Goal: Information Seeking & Learning: Learn about a topic

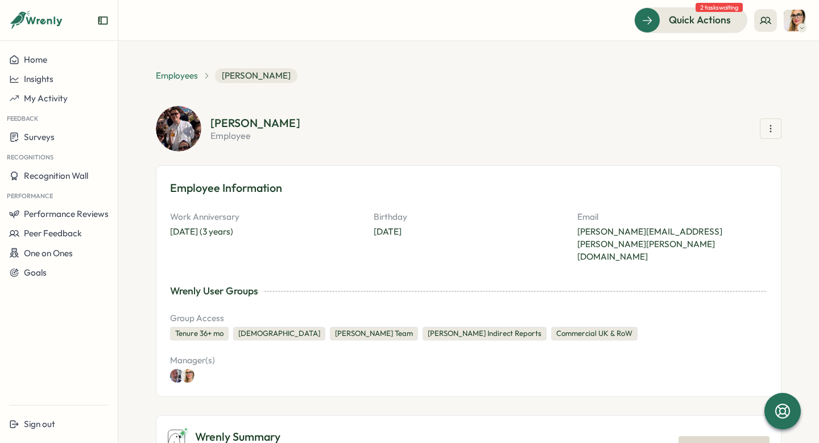
click at [177, 77] on span "Employees" at bounding box center [177, 75] width 42 height 13
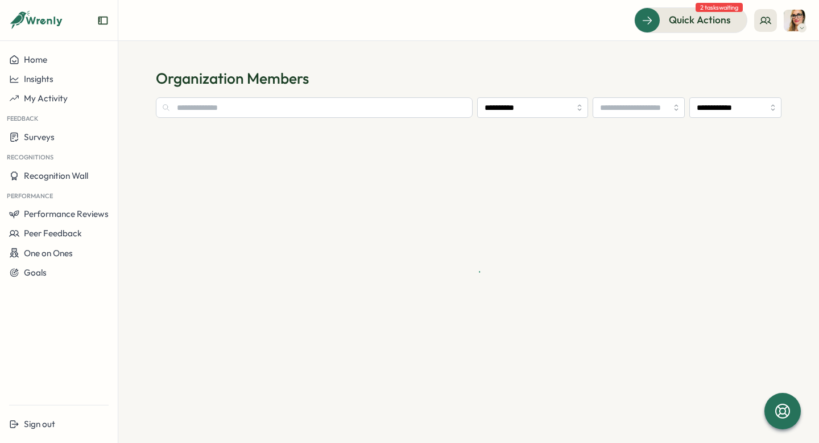
type input "**********"
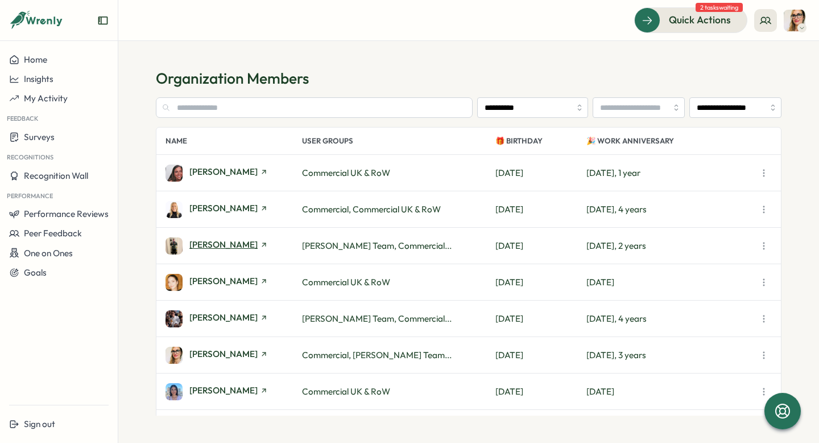
click at [235, 245] on span "[PERSON_NAME]" at bounding box center [223, 244] width 68 height 9
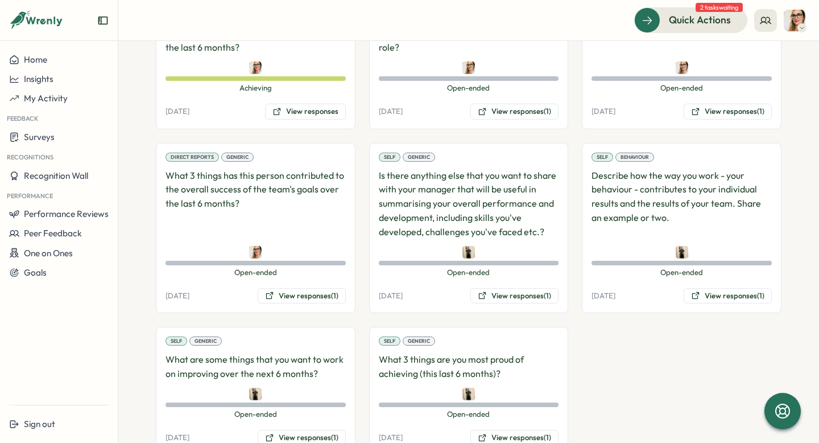
scroll to position [1021, 0]
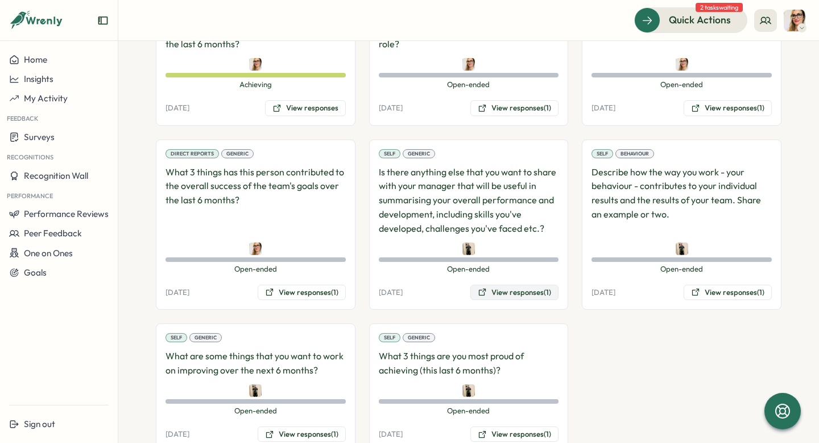
click at [490, 284] on button "View responses (1)" at bounding box center [515, 292] width 88 height 16
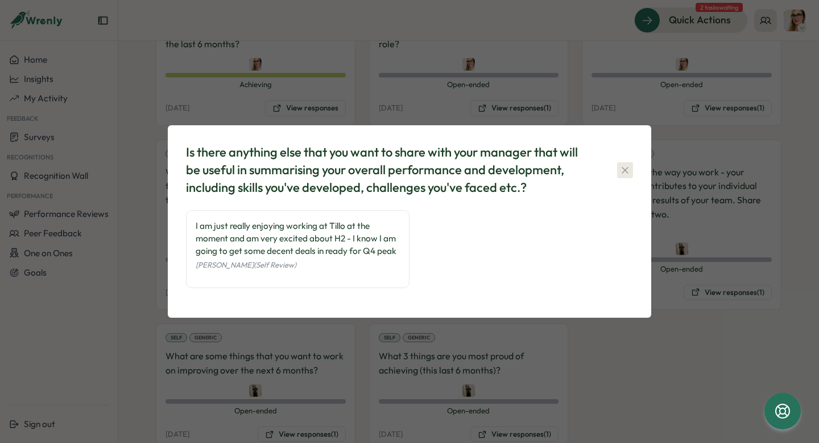
click at [624, 174] on icon "button" at bounding box center [625, 169] width 11 height 11
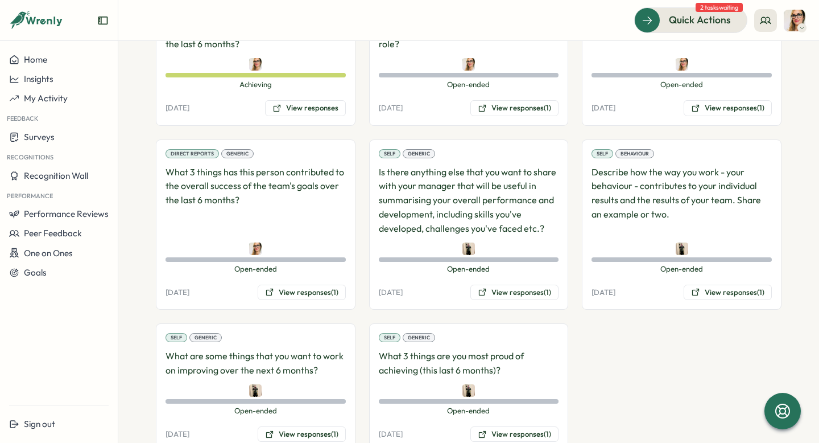
click at [531, 275] on div "Self Generic Is there anything else that you want to share with your manager th…" at bounding box center [469, 224] width 200 height 171
click at [523, 284] on button "View responses (1)" at bounding box center [515, 292] width 88 height 16
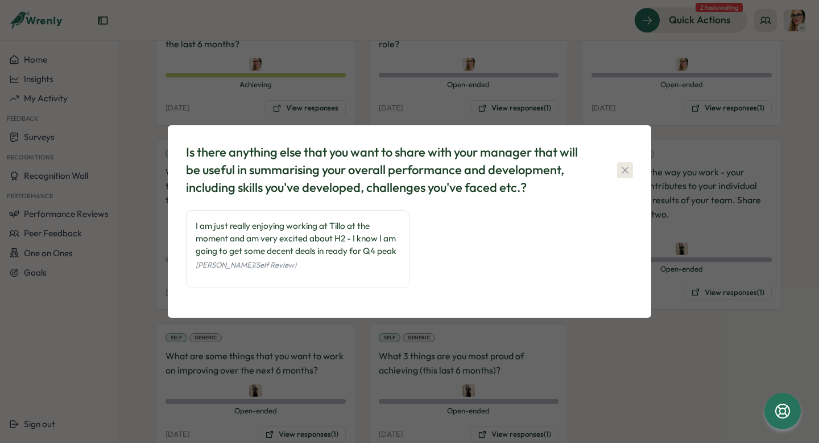
click at [627, 168] on icon "button" at bounding box center [625, 170] width 6 height 6
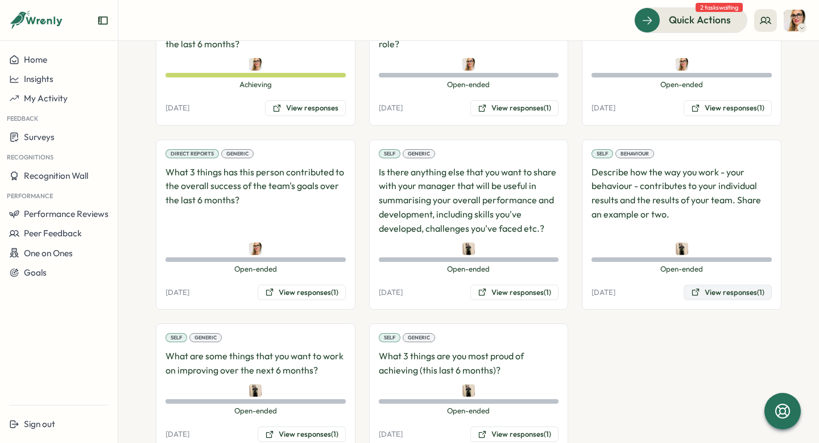
click at [733, 284] on button "View responses (1)" at bounding box center [728, 292] width 88 height 16
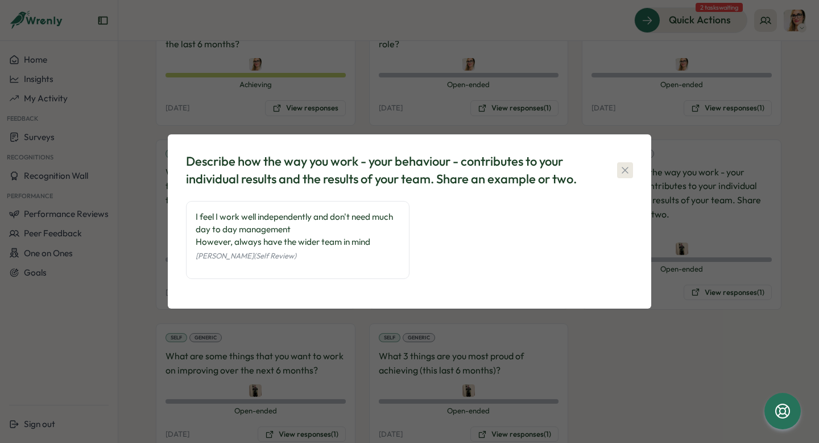
click at [628, 167] on icon "button" at bounding box center [625, 170] width 6 height 6
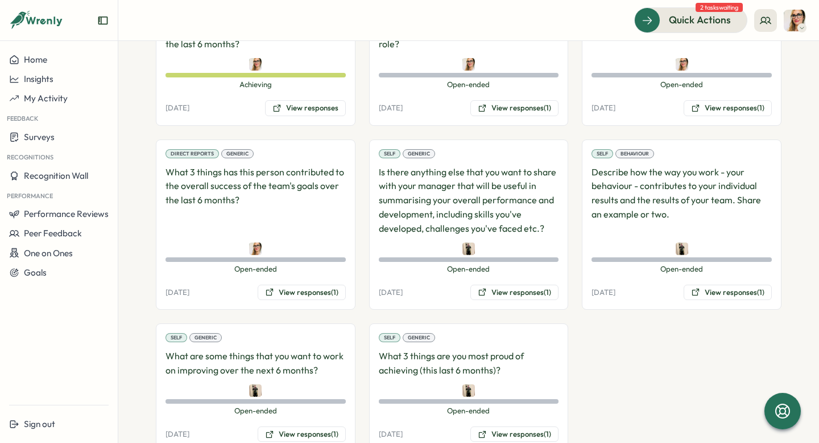
scroll to position [1032, 0]
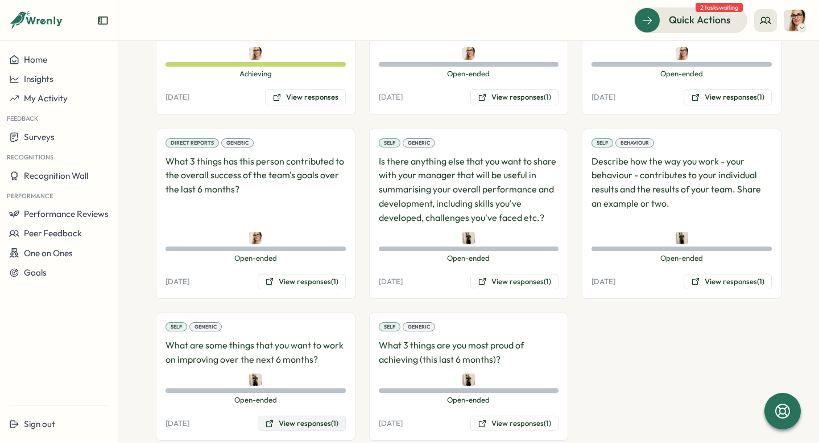
click at [299, 415] on button "View responses (1)" at bounding box center [302, 423] width 88 height 16
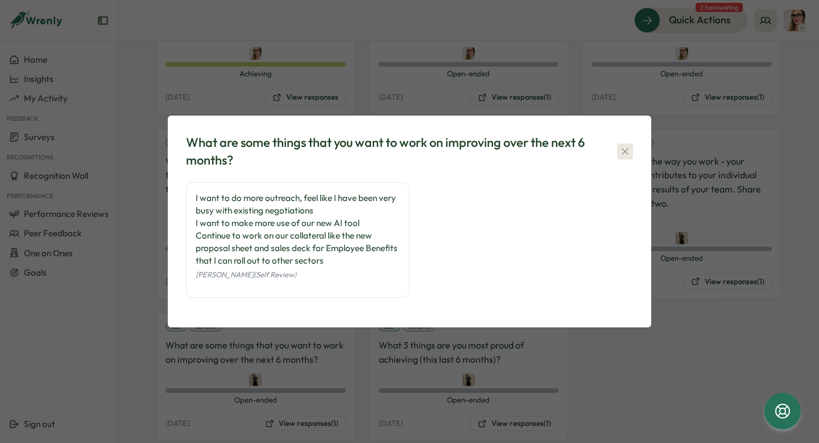
click at [624, 146] on icon "button" at bounding box center [625, 151] width 11 height 11
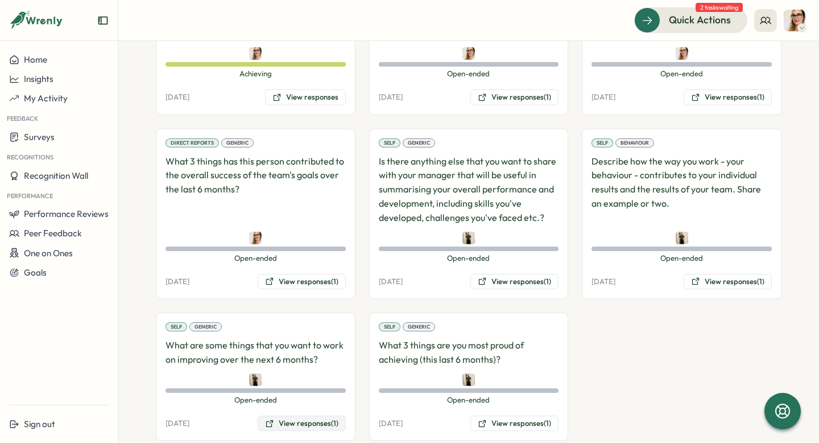
click at [300, 415] on button "View responses (1)" at bounding box center [302, 423] width 88 height 16
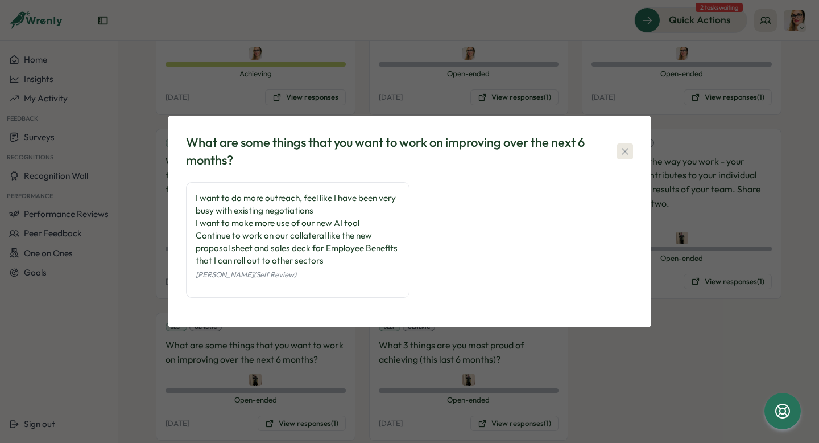
click at [622, 153] on icon "button" at bounding box center [625, 151] width 6 height 6
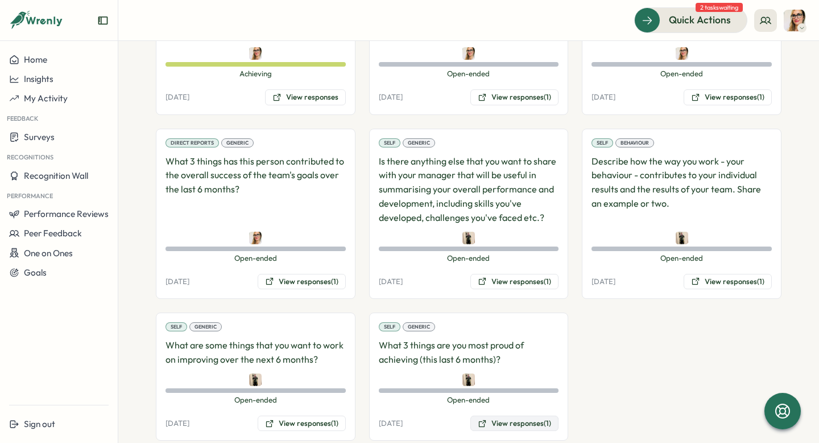
click at [508, 415] on button "View responses (1)" at bounding box center [515, 423] width 88 height 16
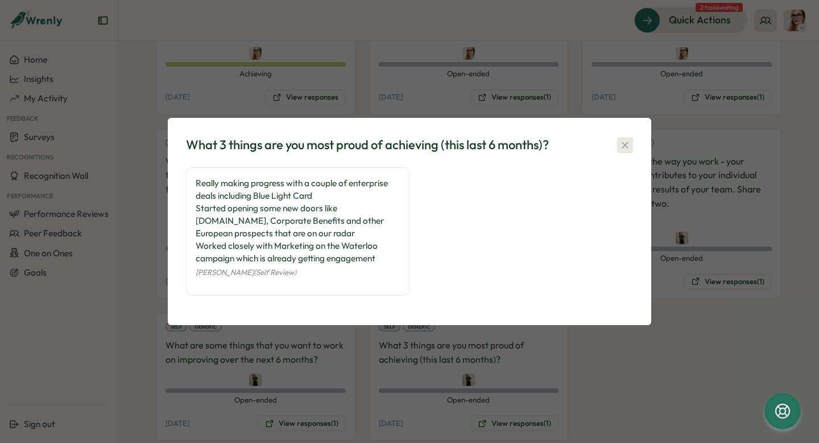
click at [624, 143] on icon "button" at bounding box center [625, 145] width 6 height 6
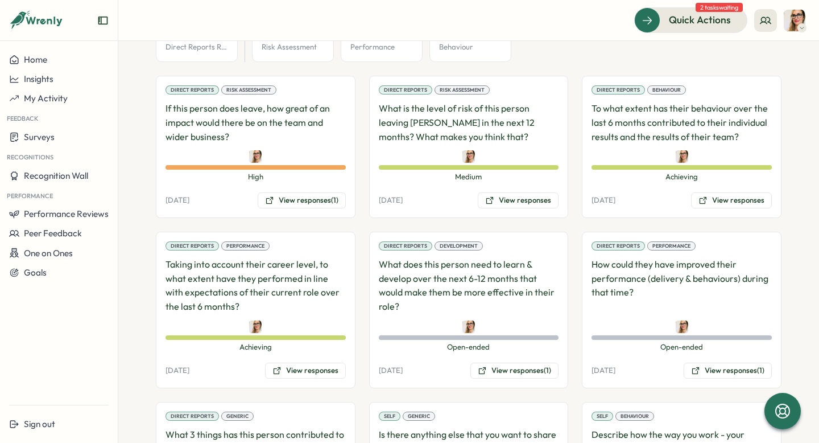
scroll to position [753, 0]
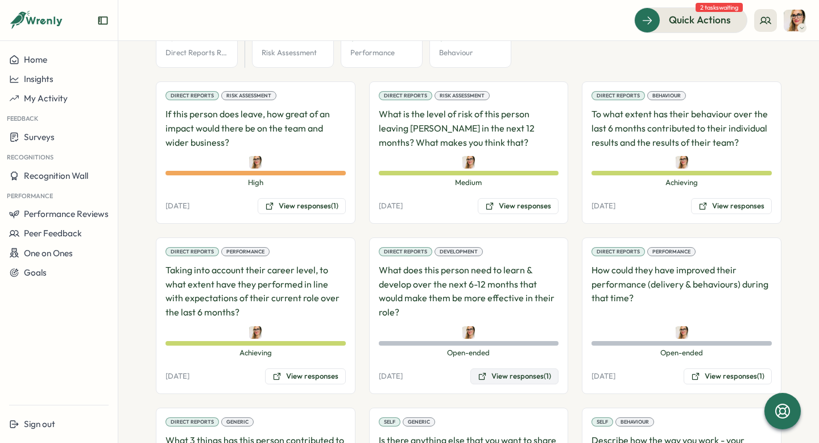
click at [531, 368] on button "View responses (1)" at bounding box center [515, 376] width 88 height 16
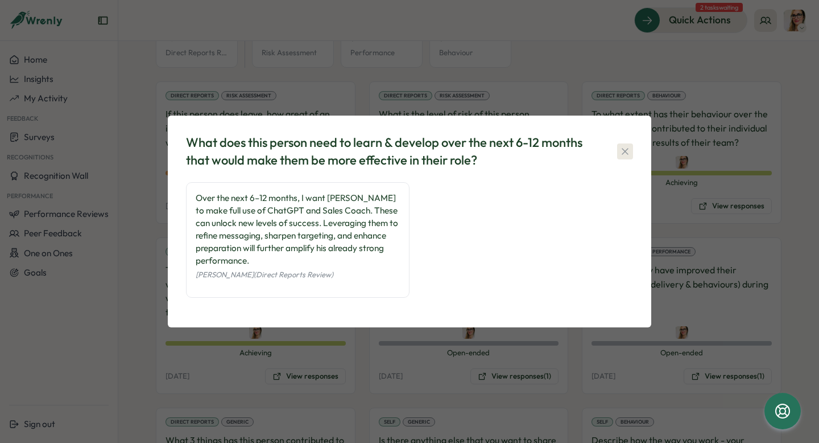
click at [629, 147] on icon "button" at bounding box center [625, 151] width 11 height 11
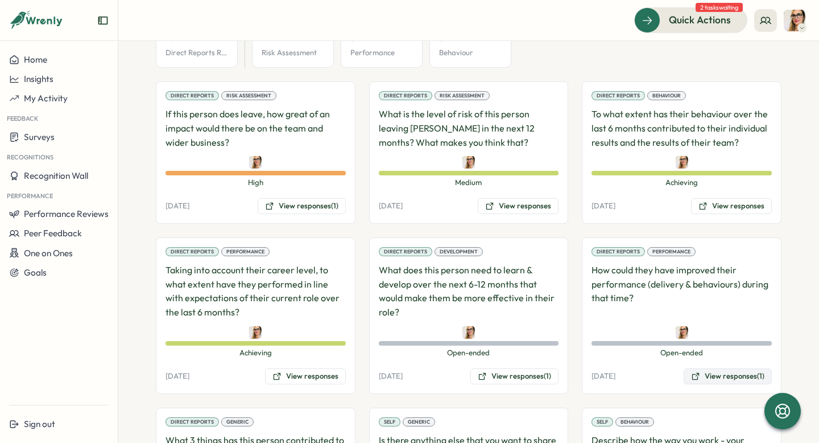
click at [711, 368] on button "View responses (1)" at bounding box center [728, 376] width 88 height 16
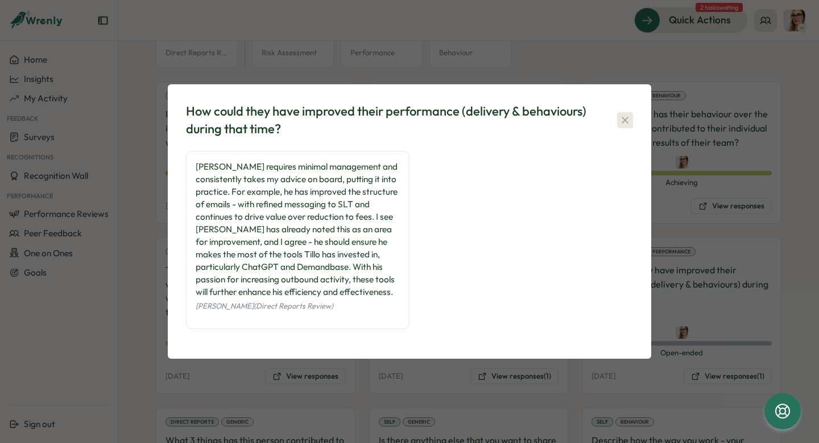
click at [620, 119] on icon "button" at bounding box center [625, 119] width 11 height 11
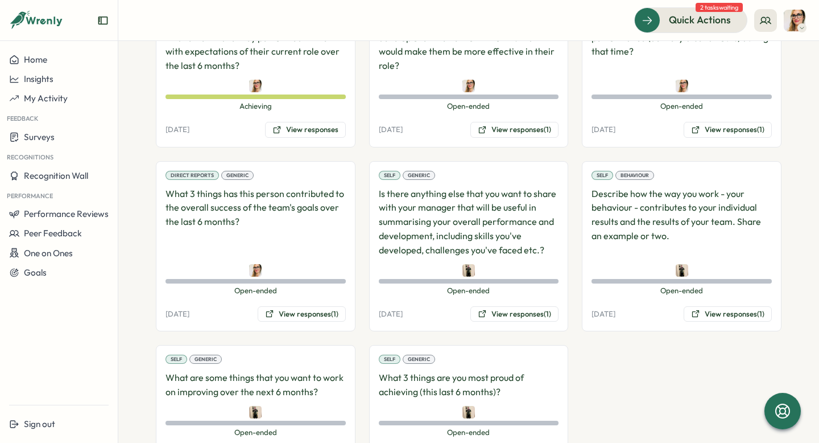
scroll to position [1032, 0]
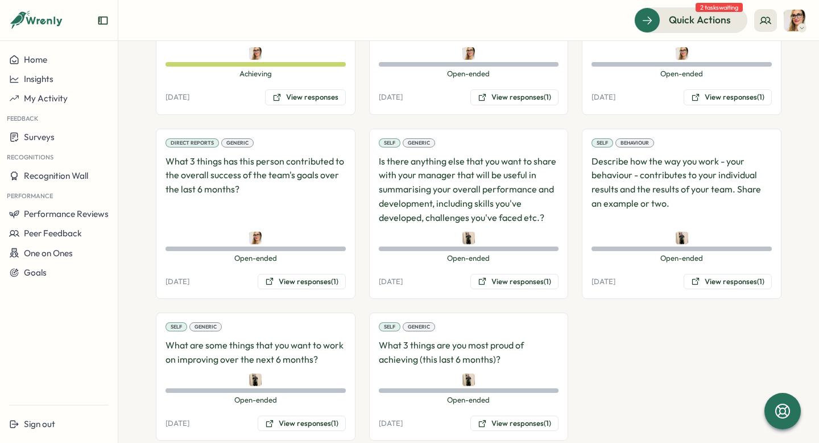
click at [501, 406] on div "Self Generic What 3 things are you most proud of achieving (this last 6 months)…" at bounding box center [469, 376] width 200 height 128
click at [501, 415] on button "View responses (1)" at bounding box center [515, 423] width 88 height 16
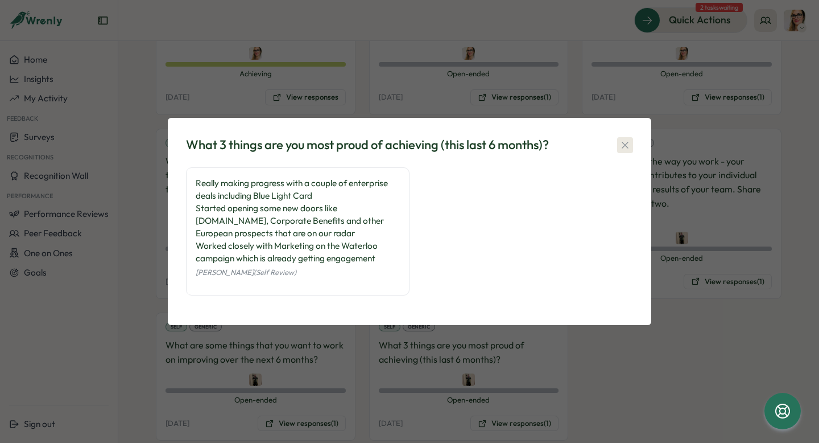
click at [622, 142] on icon "button" at bounding box center [625, 144] width 11 height 11
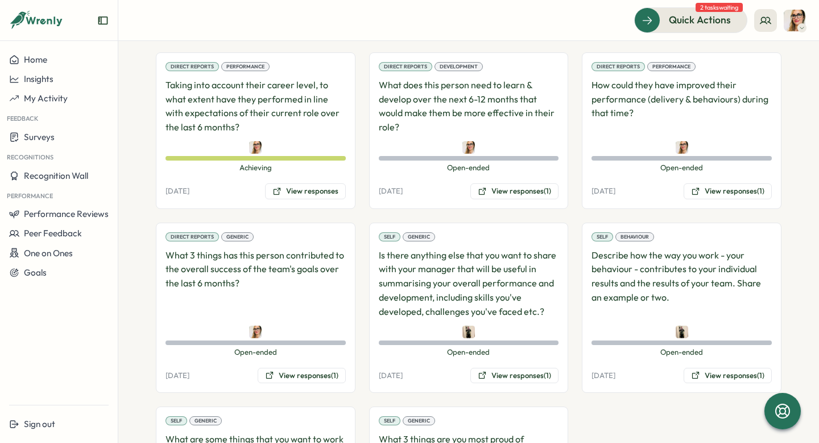
scroll to position [936, 0]
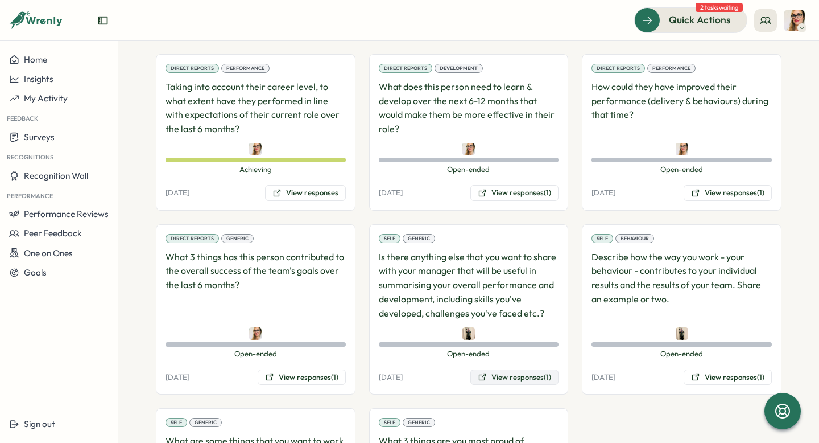
click at [511, 369] on button "View responses (1)" at bounding box center [515, 377] width 88 height 16
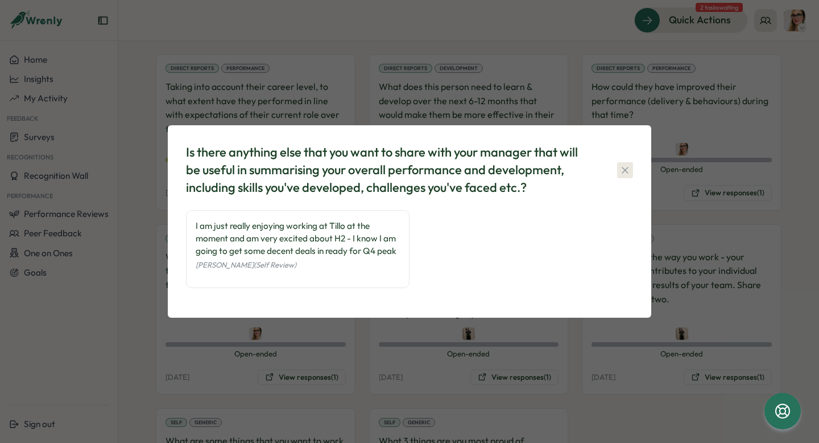
click at [627, 166] on icon "button" at bounding box center [625, 169] width 11 height 11
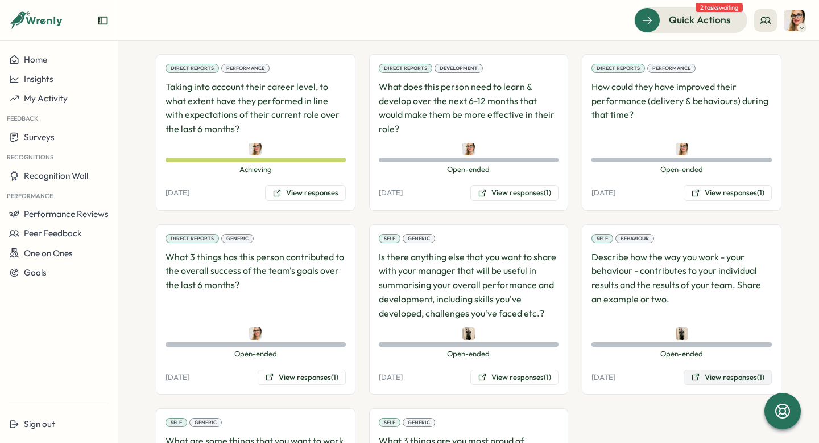
click at [724, 369] on button "View responses (1)" at bounding box center [728, 377] width 88 height 16
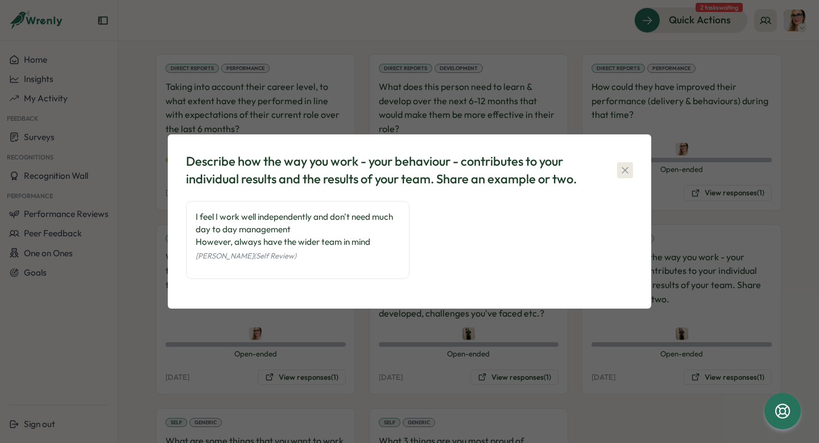
click at [630, 170] on icon "button" at bounding box center [625, 169] width 11 height 11
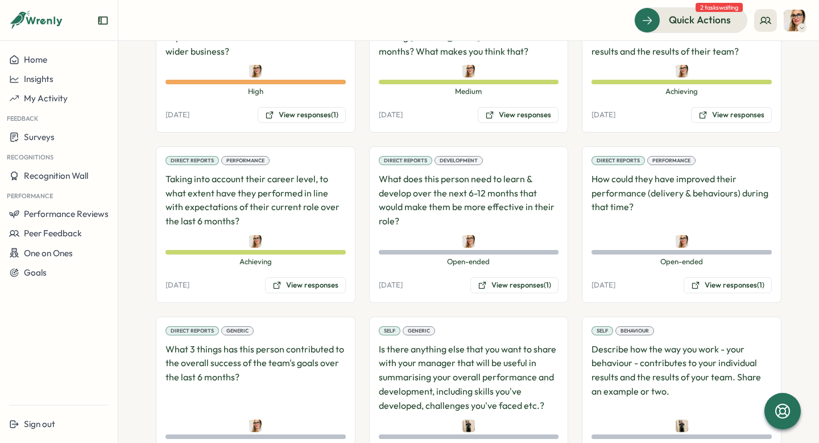
scroll to position [847, 0]
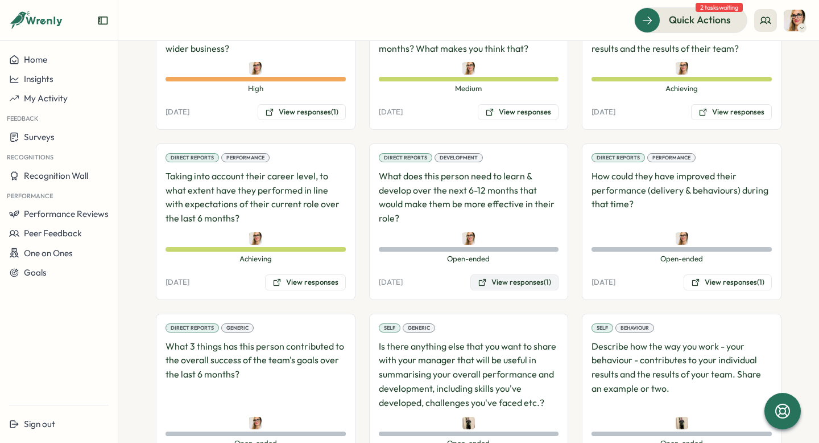
click at [500, 274] on button "View responses (1)" at bounding box center [515, 282] width 88 height 16
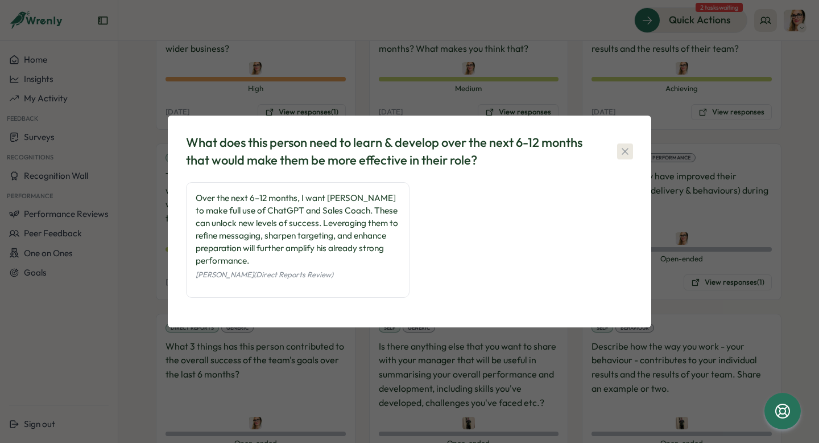
click at [625, 152] on icon "button" at bounding box center [625, 151] width 11 height 11
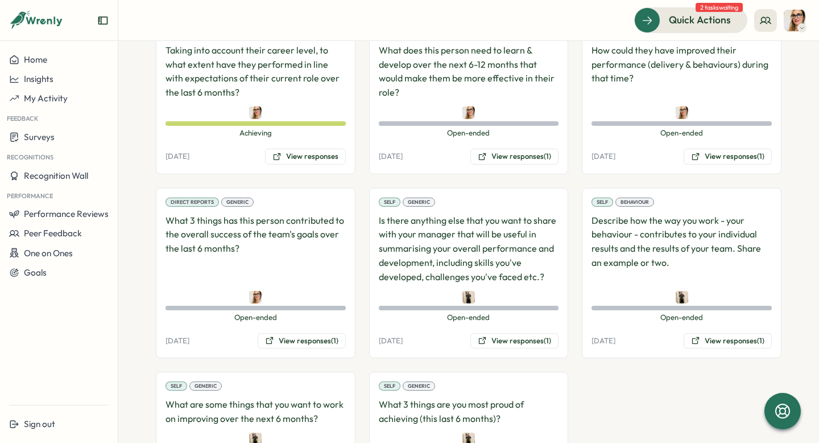
scroll to position [975, 0]
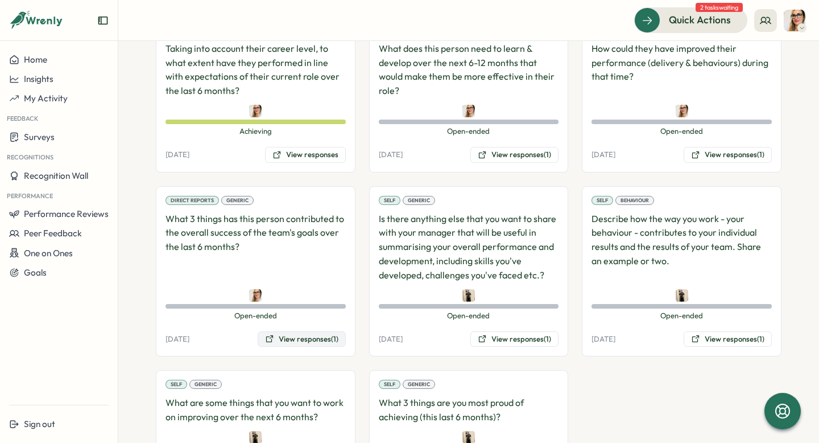
click at [300, 331] on button "View responses (1)" at bounding box center [302, 339] width 88 height 16
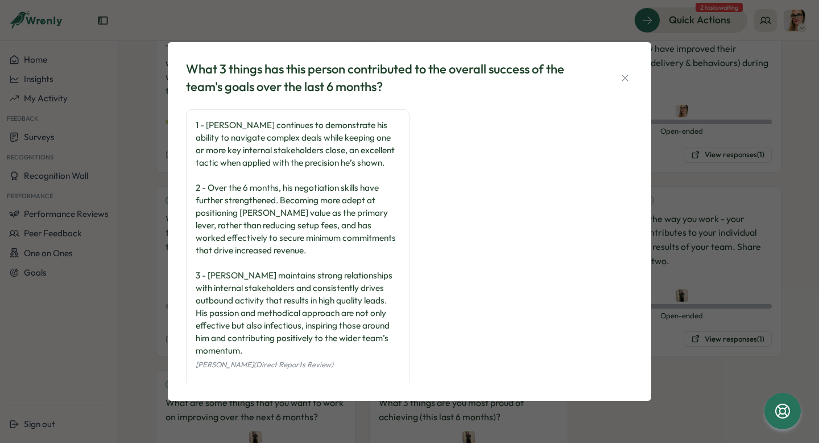
scroll to position [16, 0]
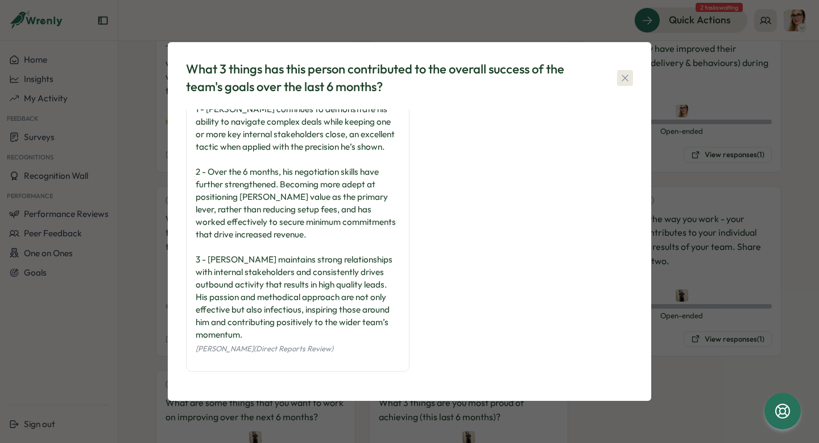
click at [624, 77] on icon "button" at bounding box center [625, 77] width 11 height 11
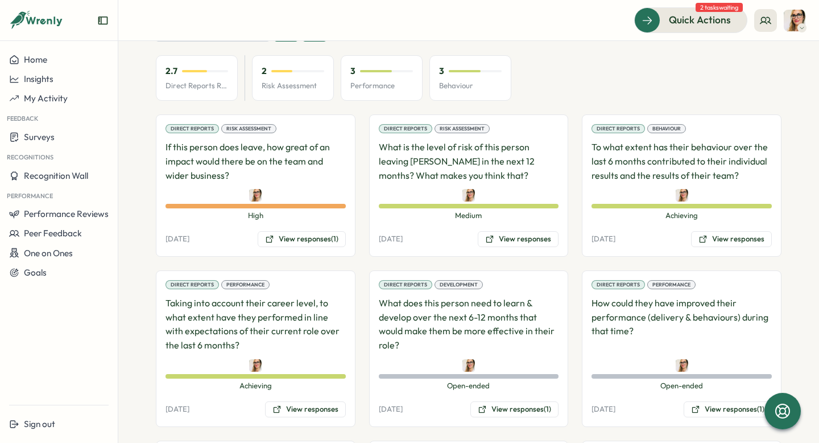
scroll to position [744, 0]
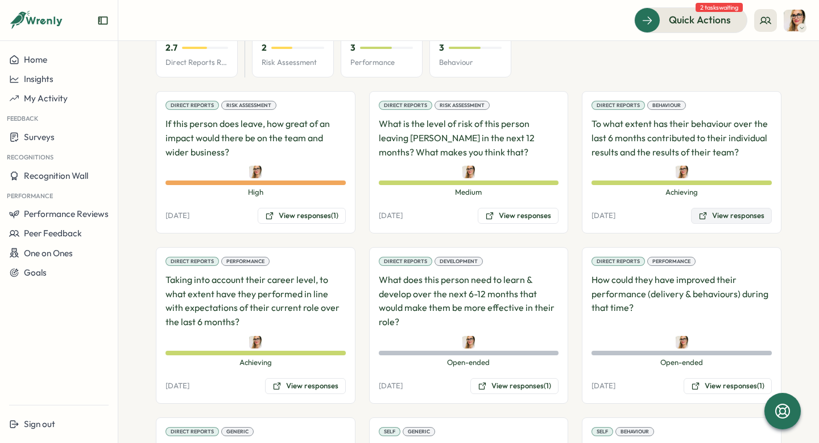
click at [711, 208] on button "View responses" at bounding box center [731, 216] width 81 height 16
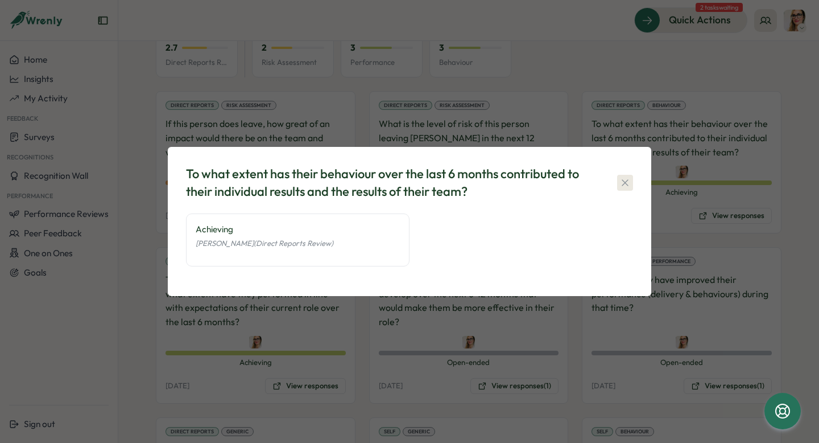
click at [622, 189] on button "button" at bounding box center [625, 183] width 16 height 16
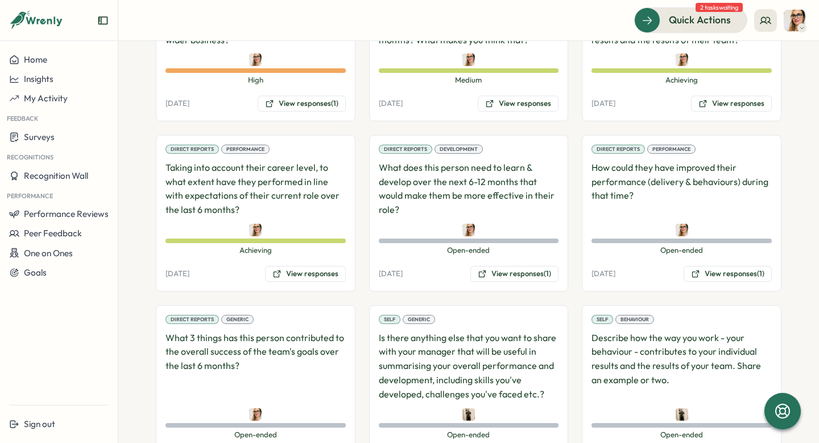
scroll to position [857, 0]
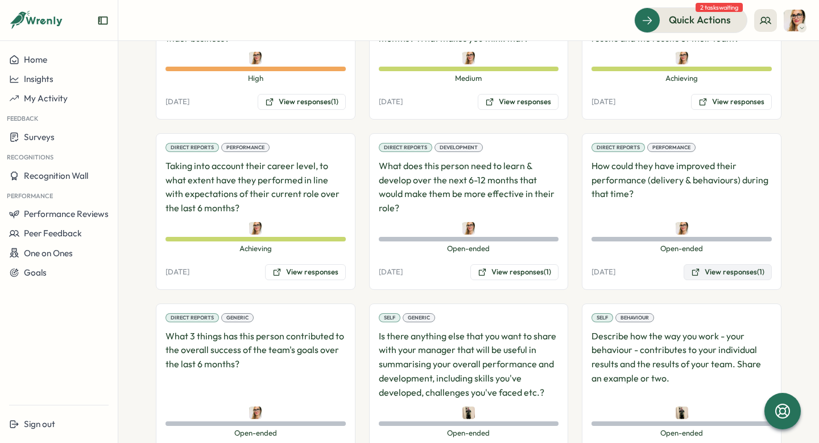
click at [704, 264] on button "View responses (1)" at bounding box center [728, 272] width 88 height 16
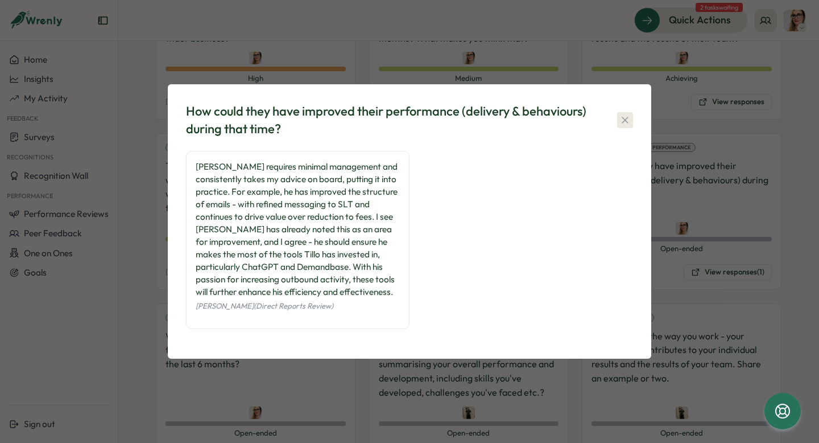
click at [629, 121] on icon "button" at bounding box center [625, 119] width 11 height 11
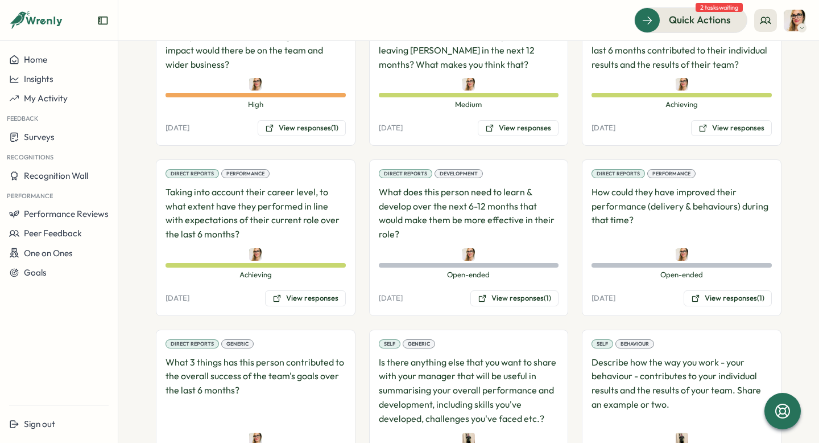
scroll to position [832, 0]
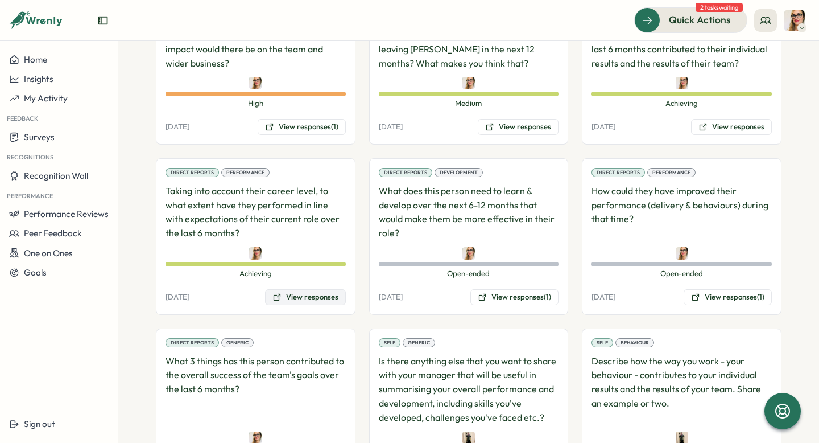
click at [287, 289] on button "View responses" at bounding box center [305, 297] width 81 height 16
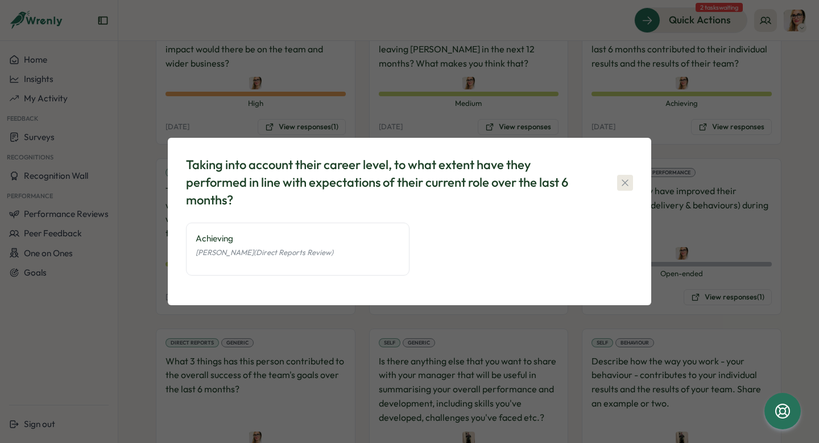
click at [628, 184] on icon "button" at bounding box center [625, 182] width 6 height 6
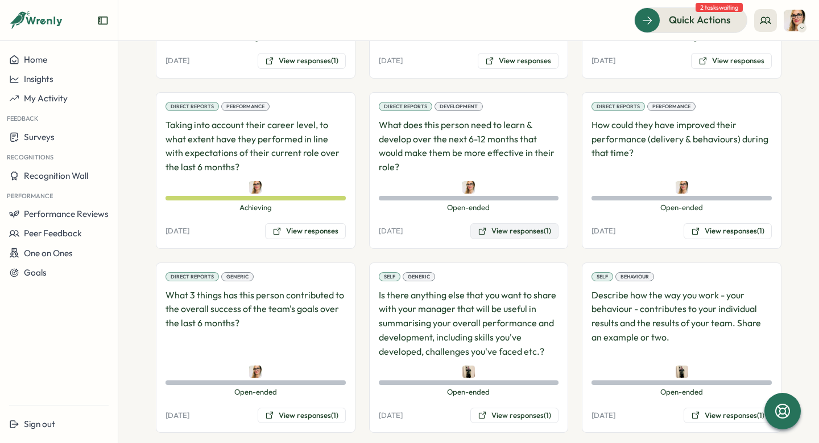
scroll to position [907, 0]
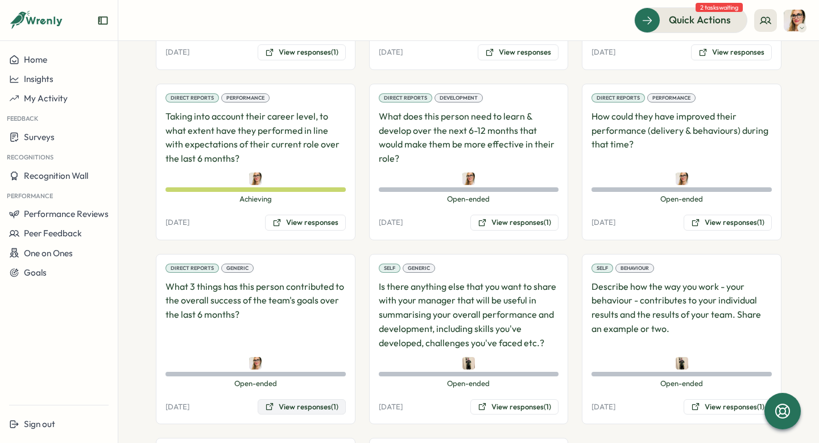
click at [310, 399] on button "View responses (1)" at bounding box center [302, 407] width 88 height 16
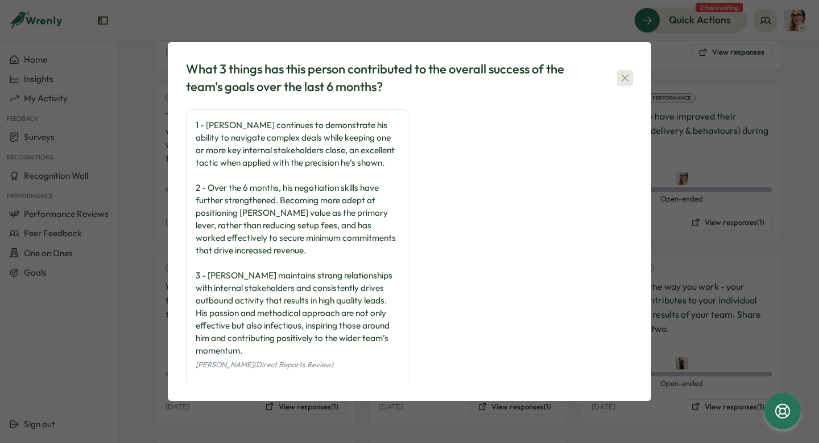
click at [629, 77] on icon "button" at bounding box center [625, 77] width 11 height 11
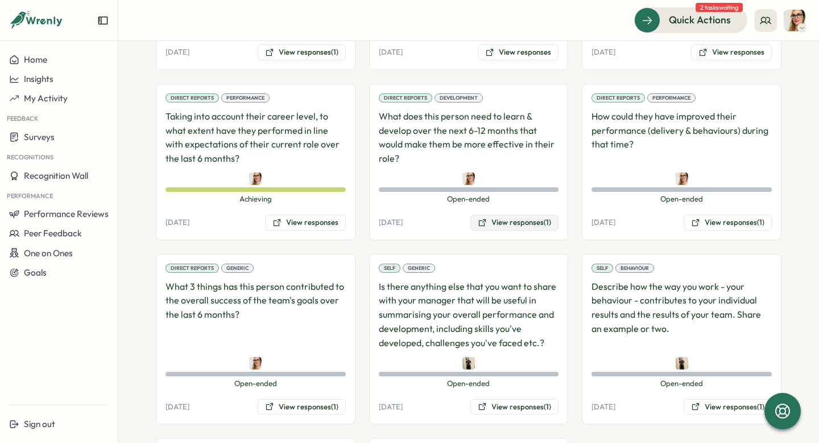
click at [527, 214] on button "View responses (1)" at bounding box center [515, 222] width 88 height 16
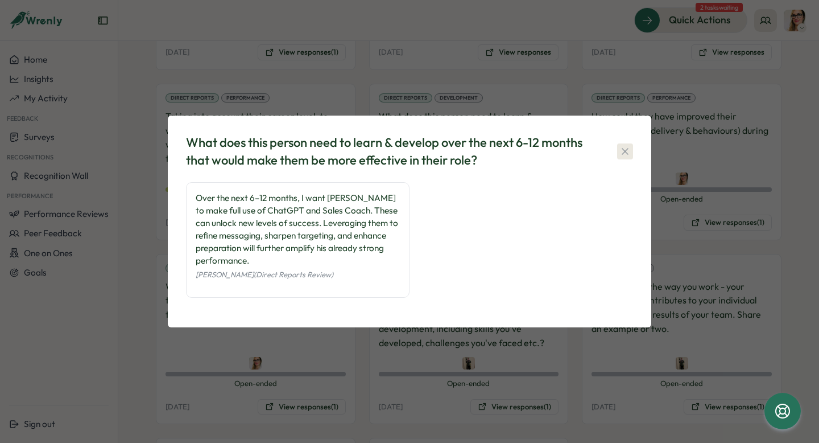
click at [627, 147] on icon "button" at bounding box center [625, 151] width 11 height 11
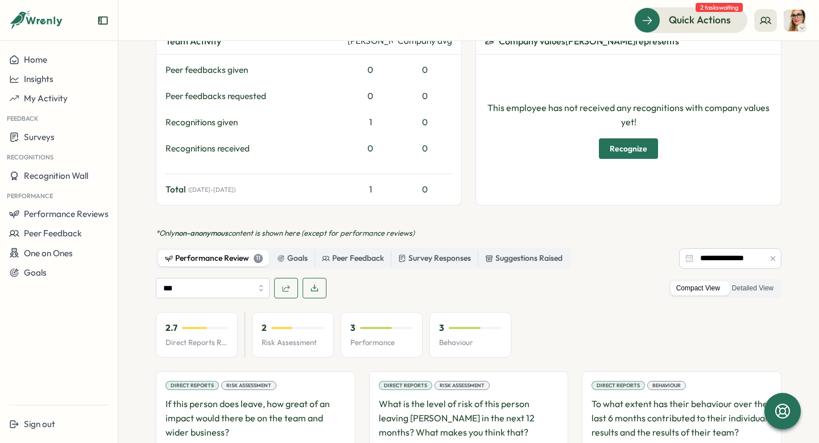
scroll to position [465, 0]
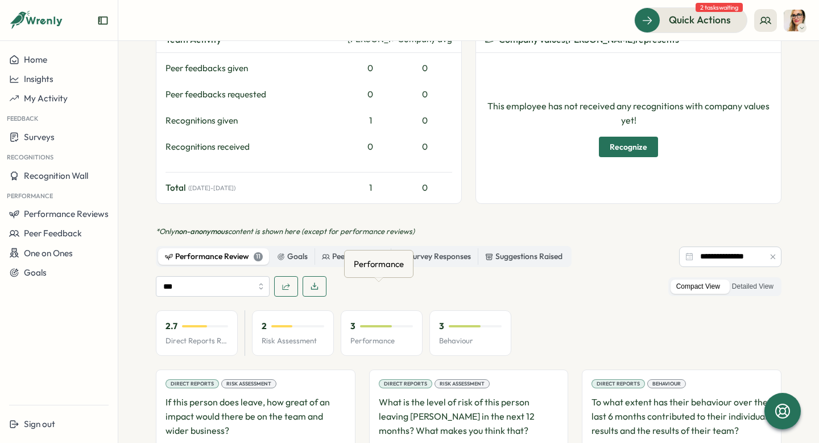
click at [369, 320] on div "3" at bounding box center [381, 326] width 63 height 13
click at [456, 265] on div "Behaviour" at bounding box center [467, 264] width 43 height 18
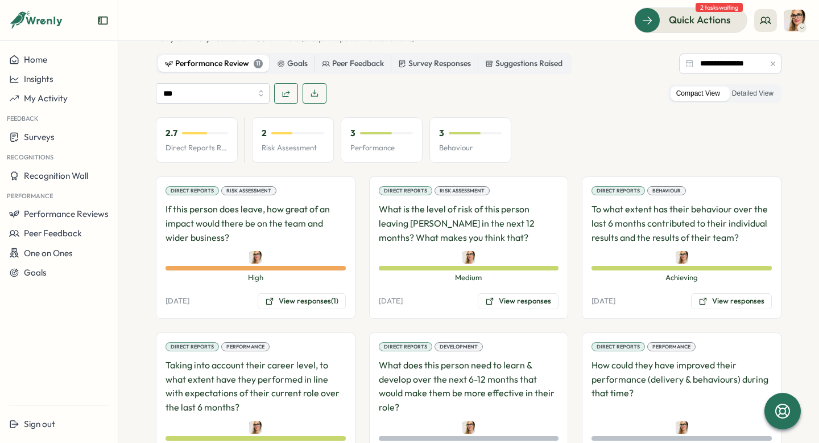
scroll to position [659, 0]
